Goal: Task Accomplishment & Management: Use online tool/utility

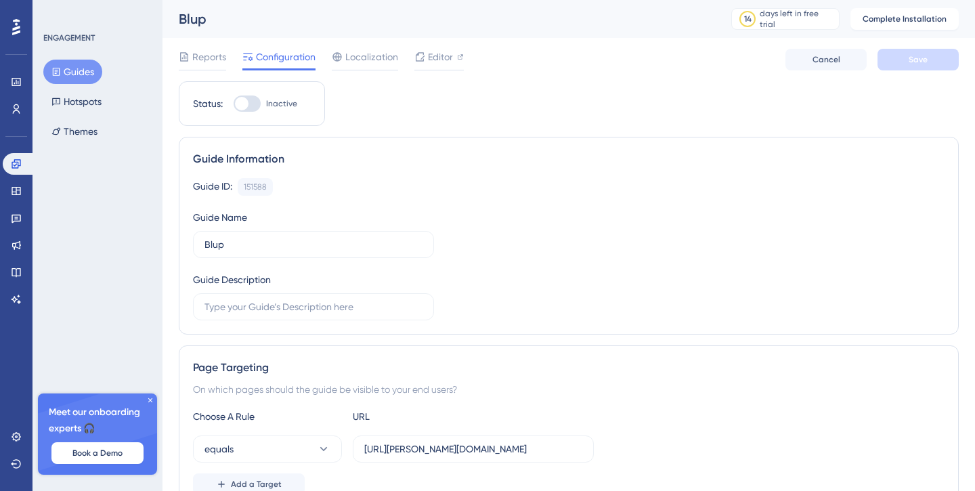
click at [257, 101] on div at bounding box center [247, 104] width 27 height 16
click at [234, 104] on input "Inactive" at bounding box center [233, 104] width 1 height 1
checkbox input "false"
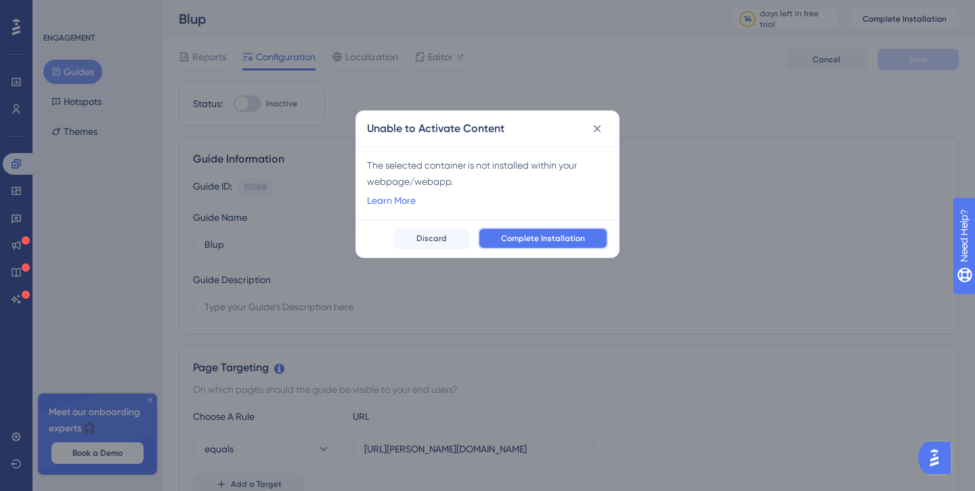
click at [550, 236] on span "Complete Installation" at bounding box center [543, 238] width 84 height 11
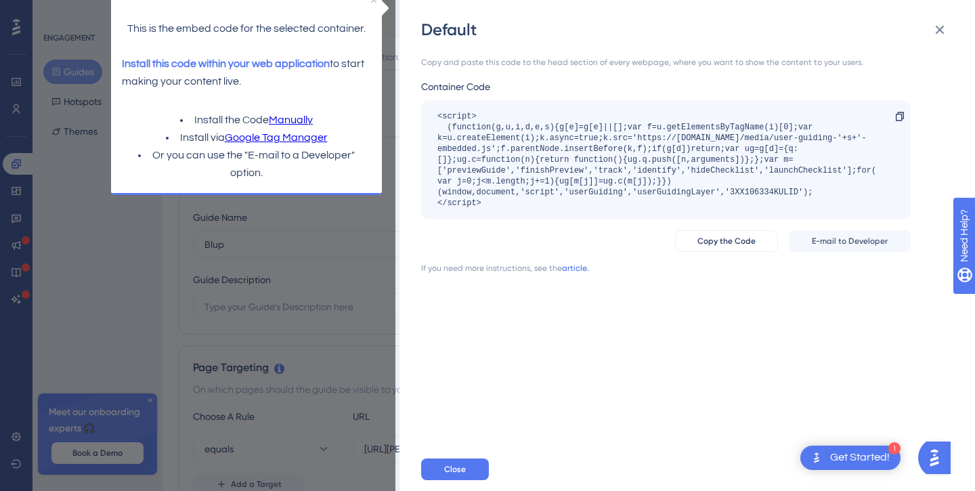
click at [578, 267] on link "article." at bounding box center [575, 268] width 27 height 11
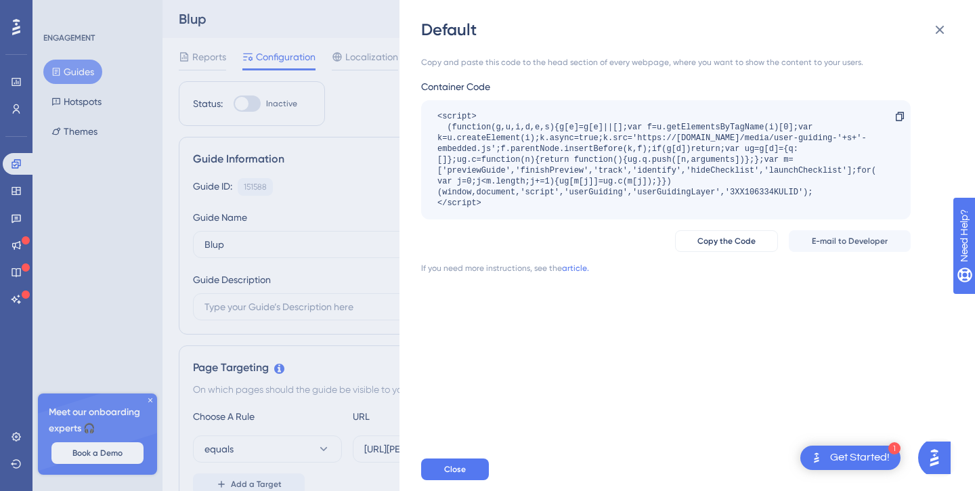
click at [560, 38] on div "Default" at bounding box center [688, 30] width 535 height 22
click at [219, 116] on div "Default Copy and paste this code to the head section of every webpage, where yo…" at bounding box center [487, 245] width 975 height 491
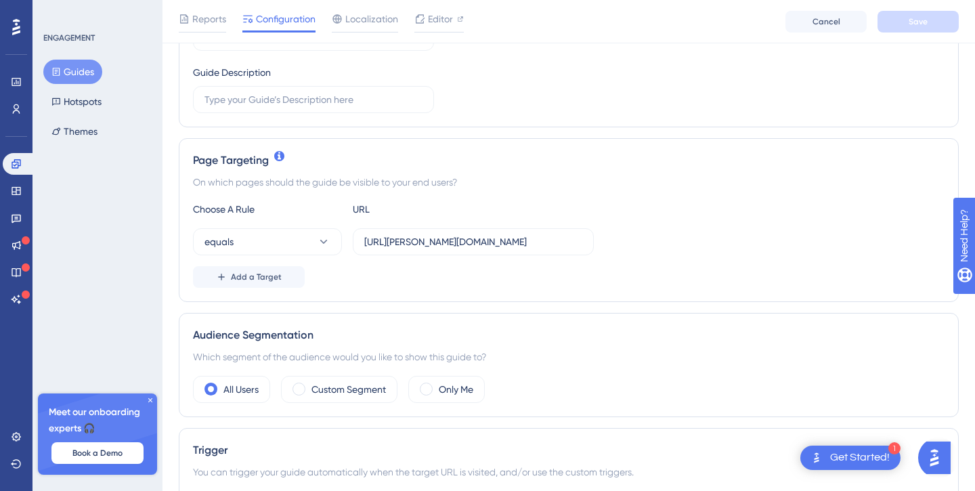
scroll to position [216, 0]
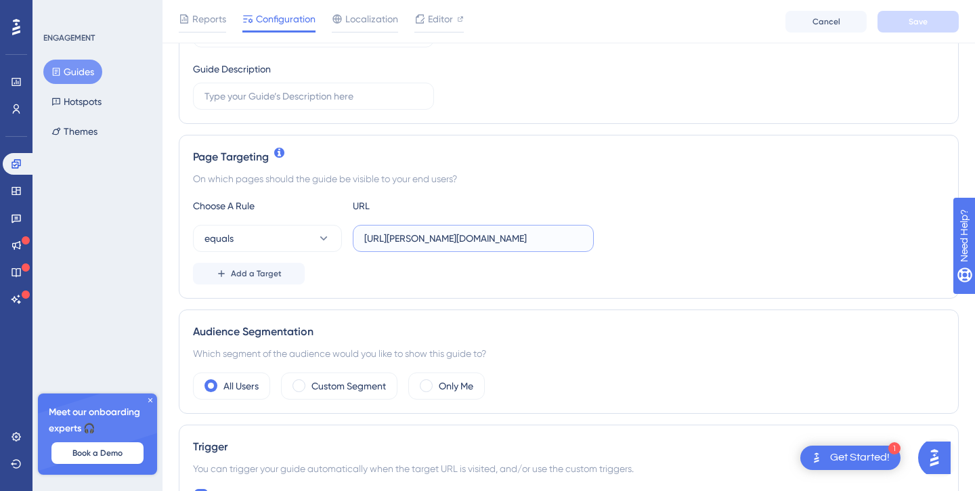
click at [533, 236] on input "https://threadcraft-five.vercel.app/" at bounding box center [473, 238] width 218 height 15
click at [460, 279] on div "Add a Target" at bounding box center [569, 274] width 752 height 22
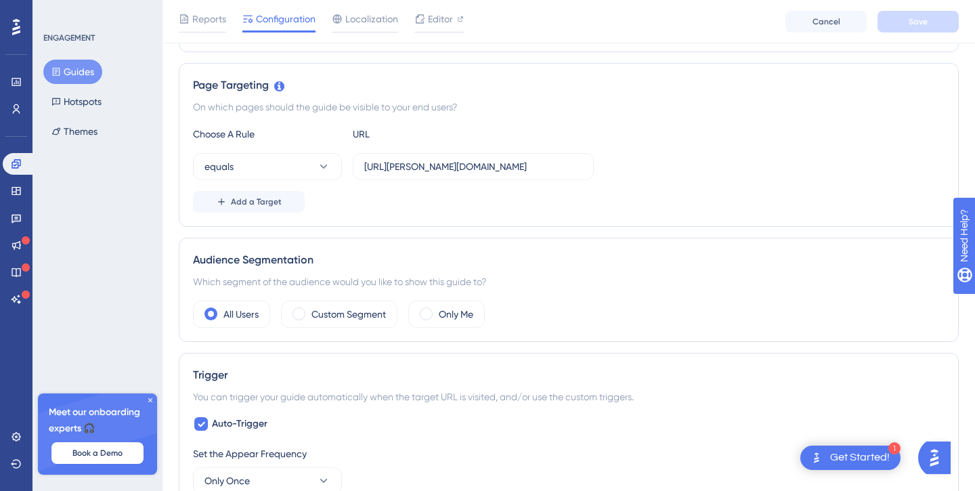
scroll to position [290, 0]
click at [327, 159] on icon at bounding box center [324, 165] width 14 height 14
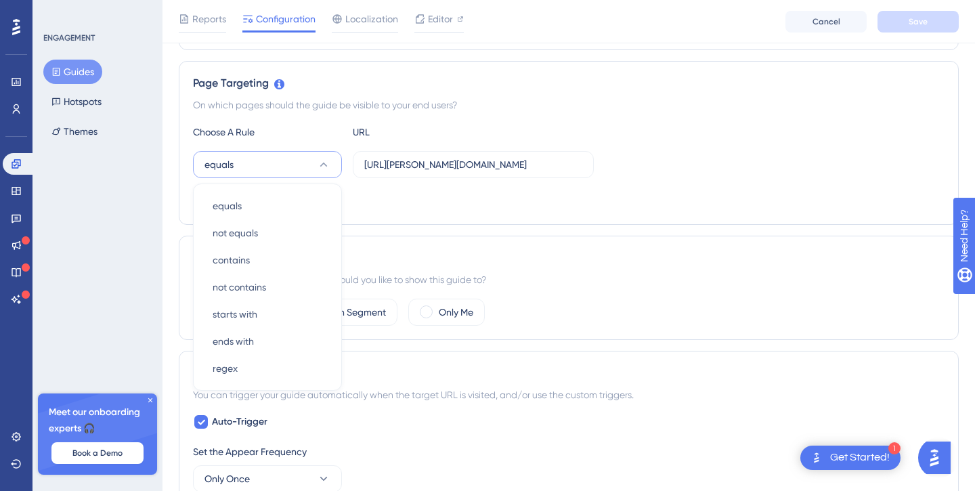
scroll to position [331, 0]
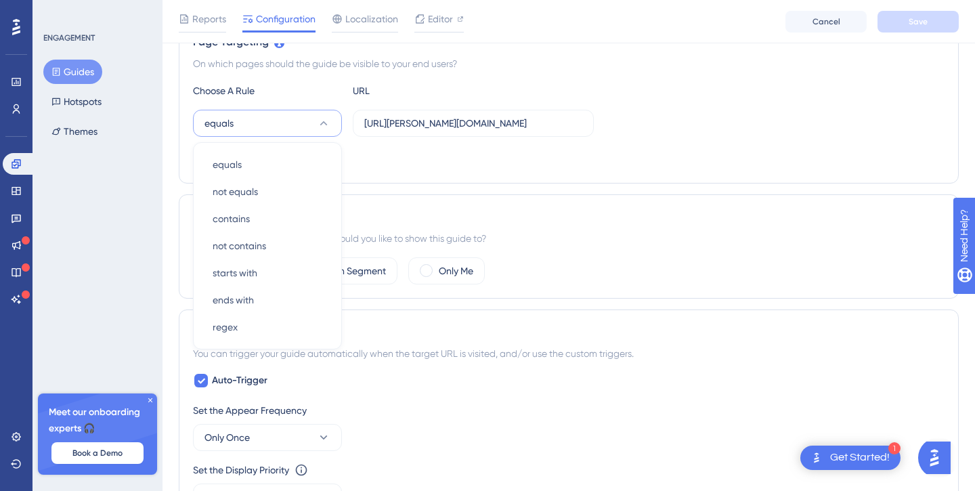
click at [407, 165] on div "Add a Target" at bounding box center [569, 159] width 752 height 22
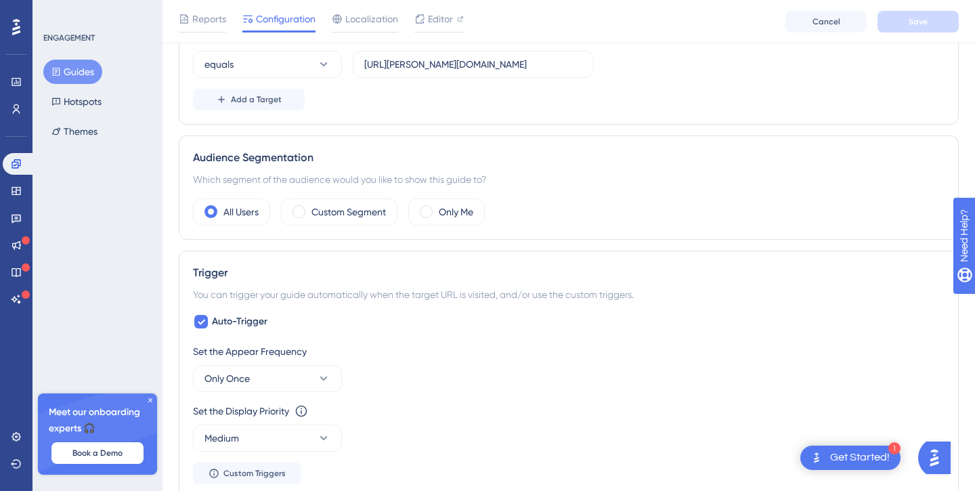
scroll to position [391, 0]
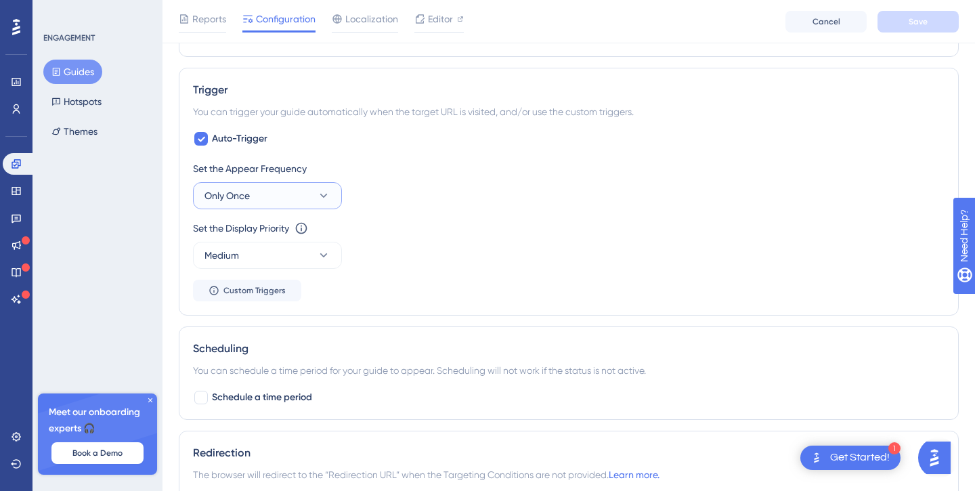
click at [318, 188] on button "Only Once" at bounding box center [267, 195] width 149 height 27
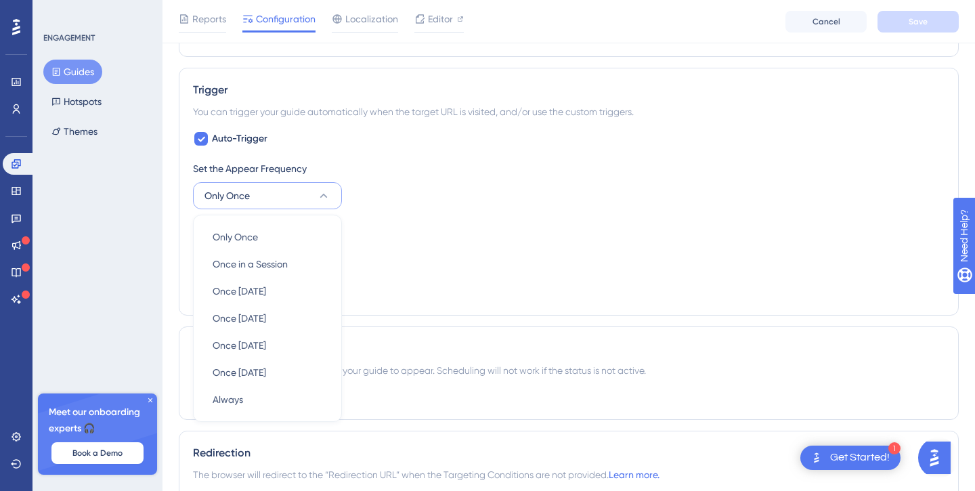
scroll to position [646, 0]
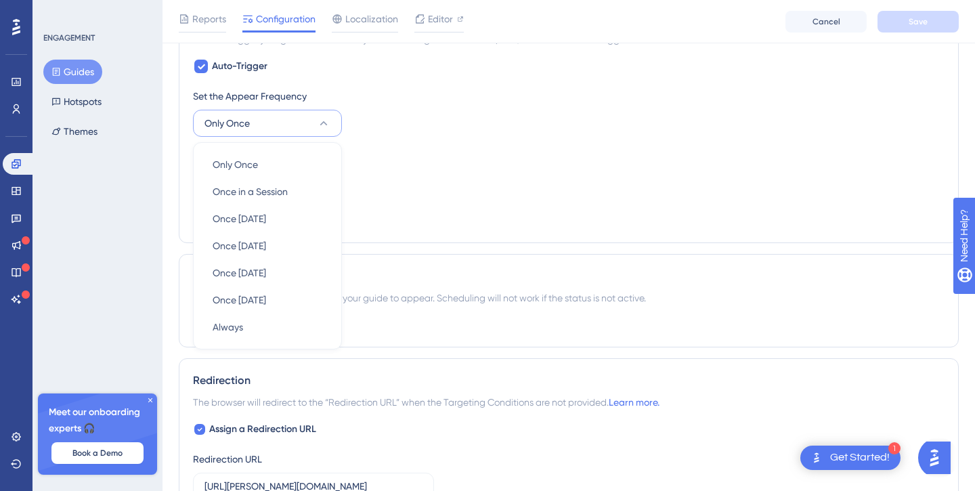
click at [398, 173] on div "Set the Display Priority This option will set the display priority between auto…" at bounding box center [569, 172] width 752 height 49
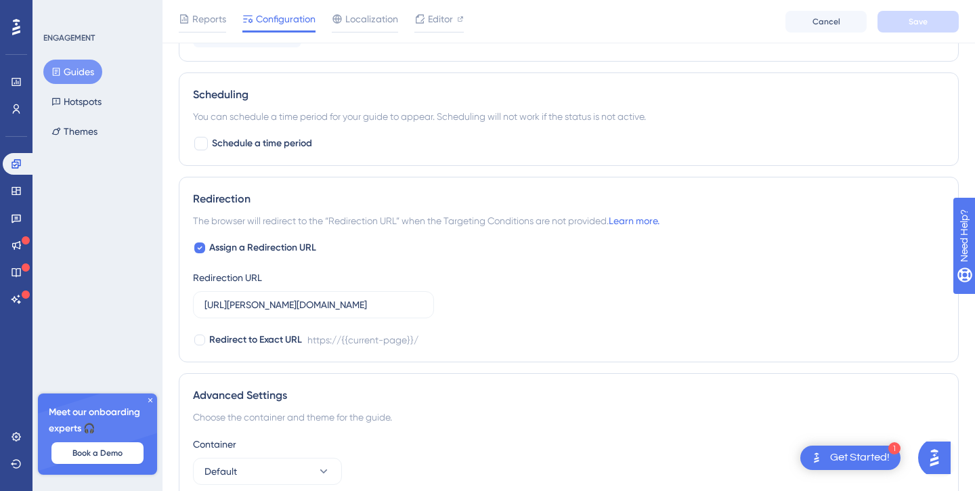
scroll to position [952, 0]
